Goal: Task Accomplishment & Management: Complete application form

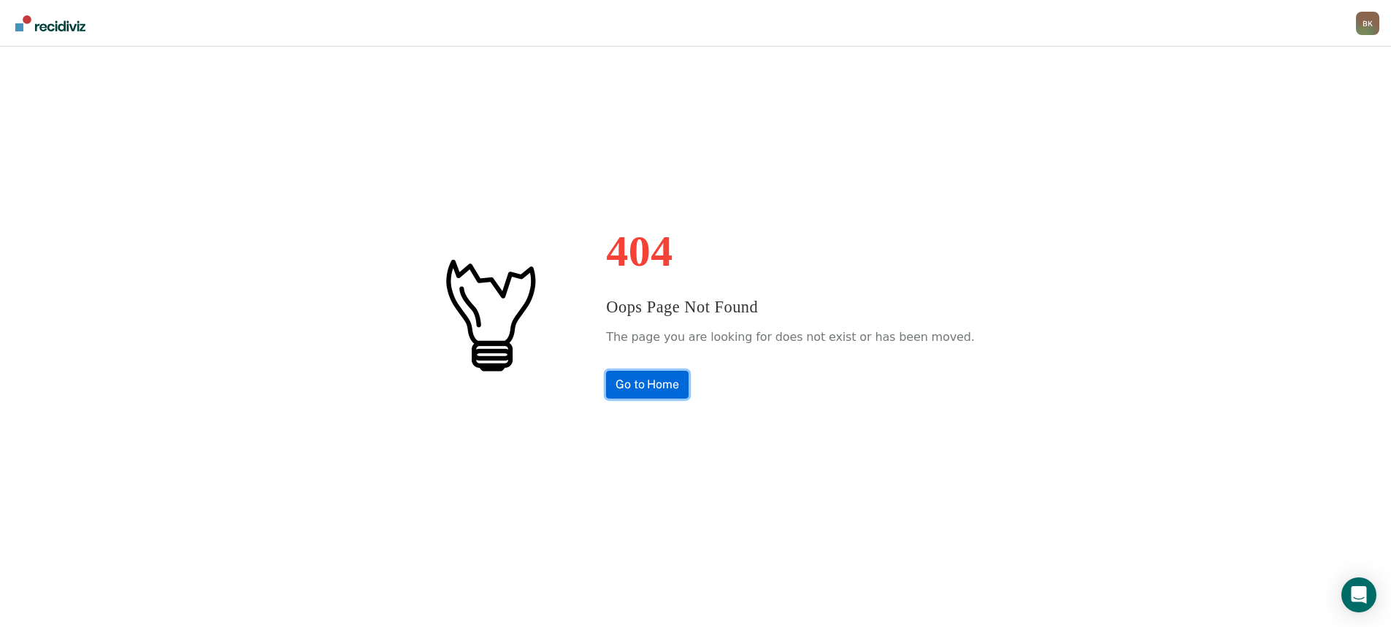
click at [687, 371] on link "Go to Home" at bounding box center [647, 385] width 82 height 28
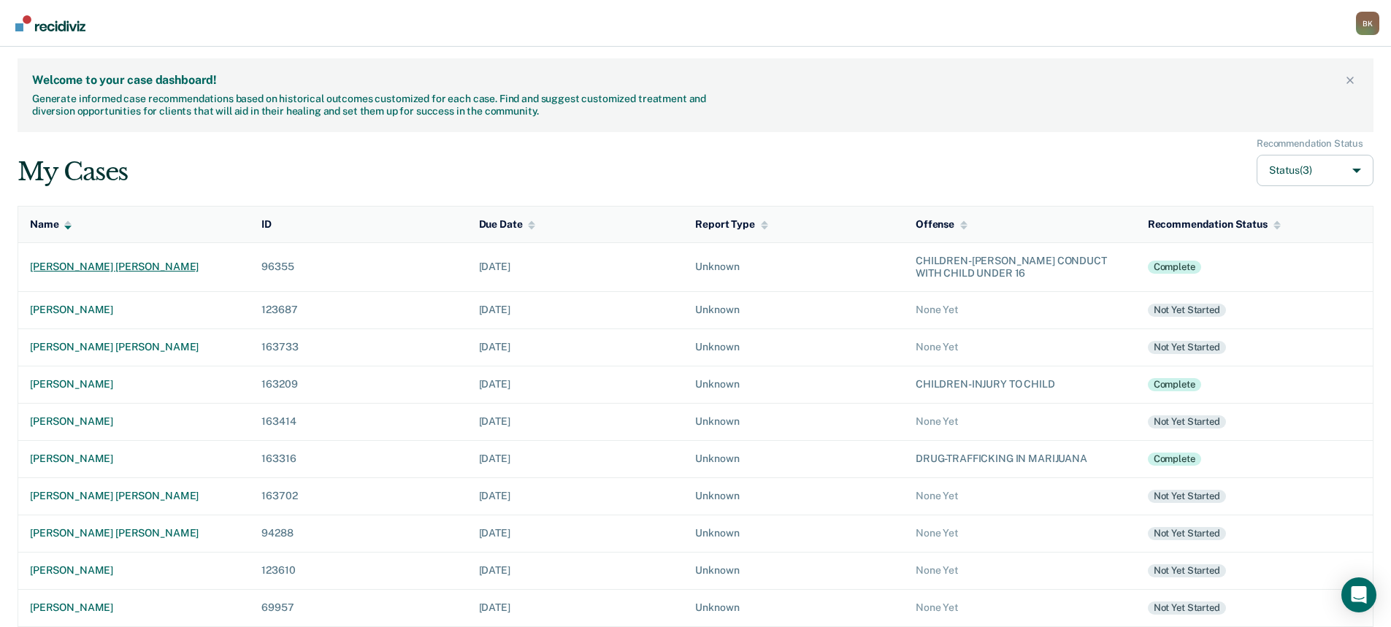
click at [123, 269] on div "[PERSON_NAME] [PERSON_NAME]" at bounding box center [134, 267] width 208 height 12
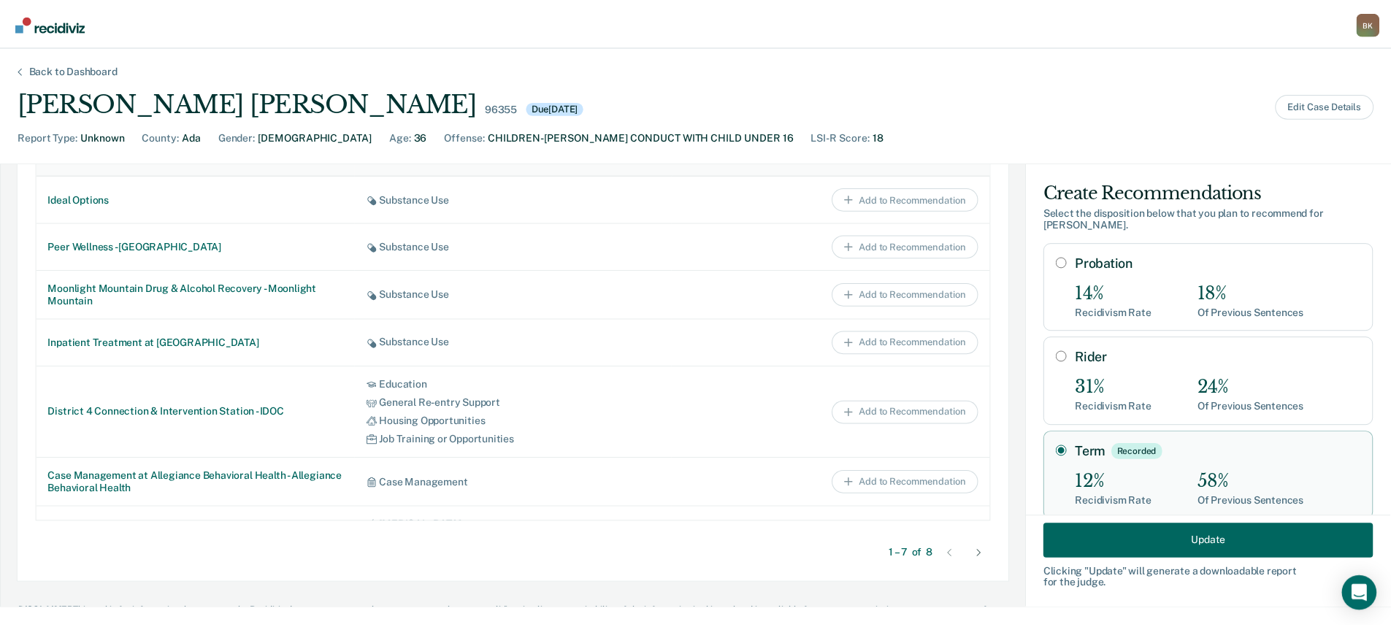
scroll to position [773, 0]
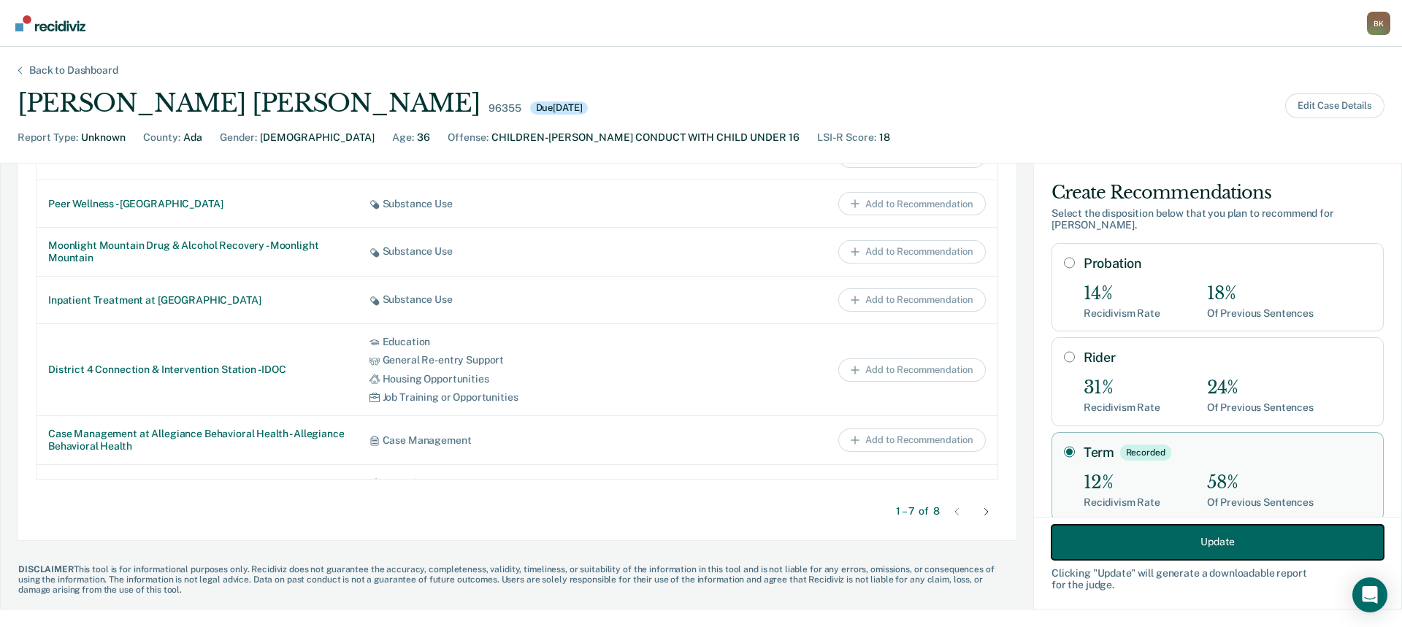
click at [1182, 543] on button "Update" at bounding box center [1217, 541] width 332 height 35
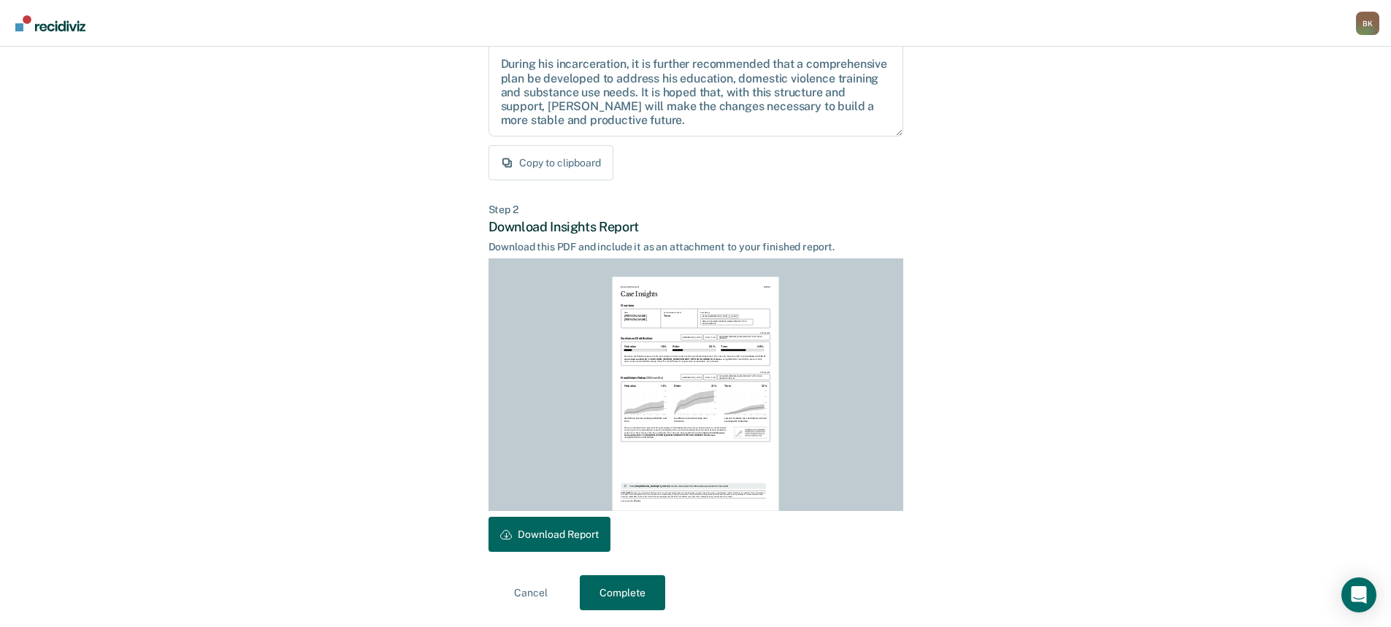
scroll to position [205, 0]
click at [544, 535] on button "Download Report" at bounding box center [549, 533] width 122 height 35
click at [631, 599] on button "Complete" at bounding box center [622, 592] width 85 height 35
